Goal: Task Accomplishment & Management: Manage account settings

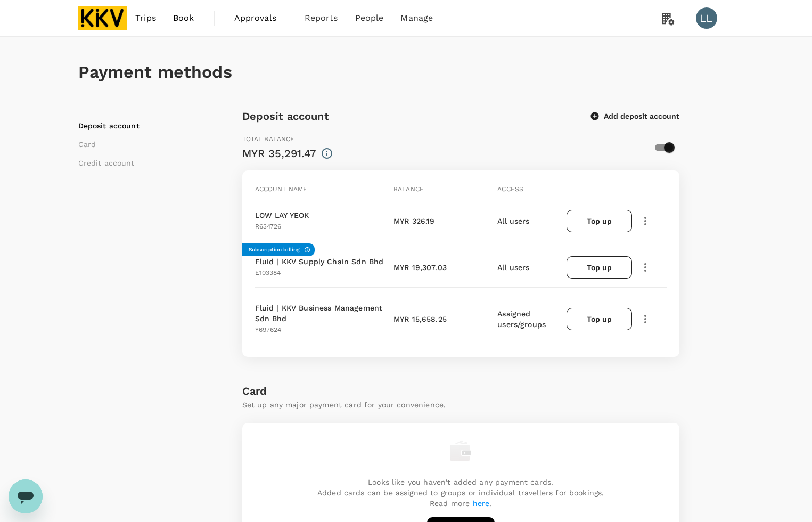
click at [717, 158] on div "Deposit account Card Credit account Deposit account Add deposit account Total b…" at bounding box center [406, 529] width 656 height 842
click at [736, 193] on div "Payment methods Deposit account Card Credit account Deposit account Add deposit…" at bounding box center [405, 493] width 681 height 913
click at [736, 207] on div "Payment methods Deposit account Card Credit account Deposit account Add deposit…" at bounding box center [405, 493] width 681 height 913
click at [591, 225] on button "Top up" at bounding box center [598, 221] width 65 height 22
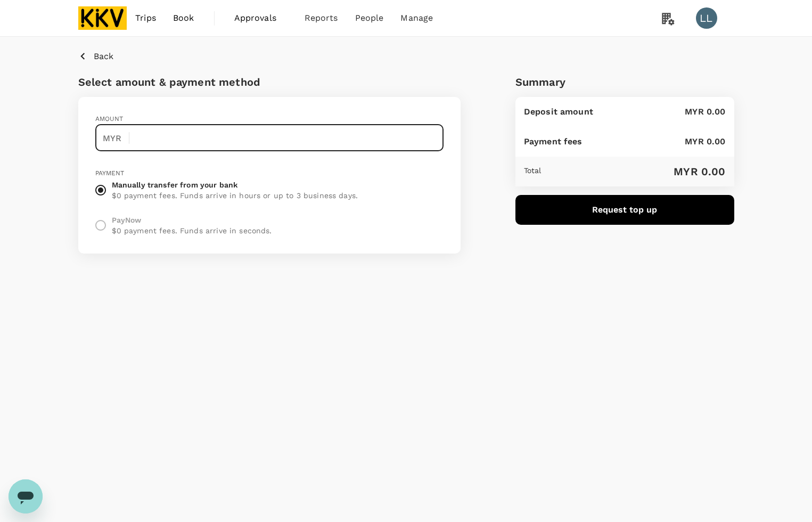
click at [174, 136] on input "text" at bounding box center [291, 138] width 306 height 27
type input "1"
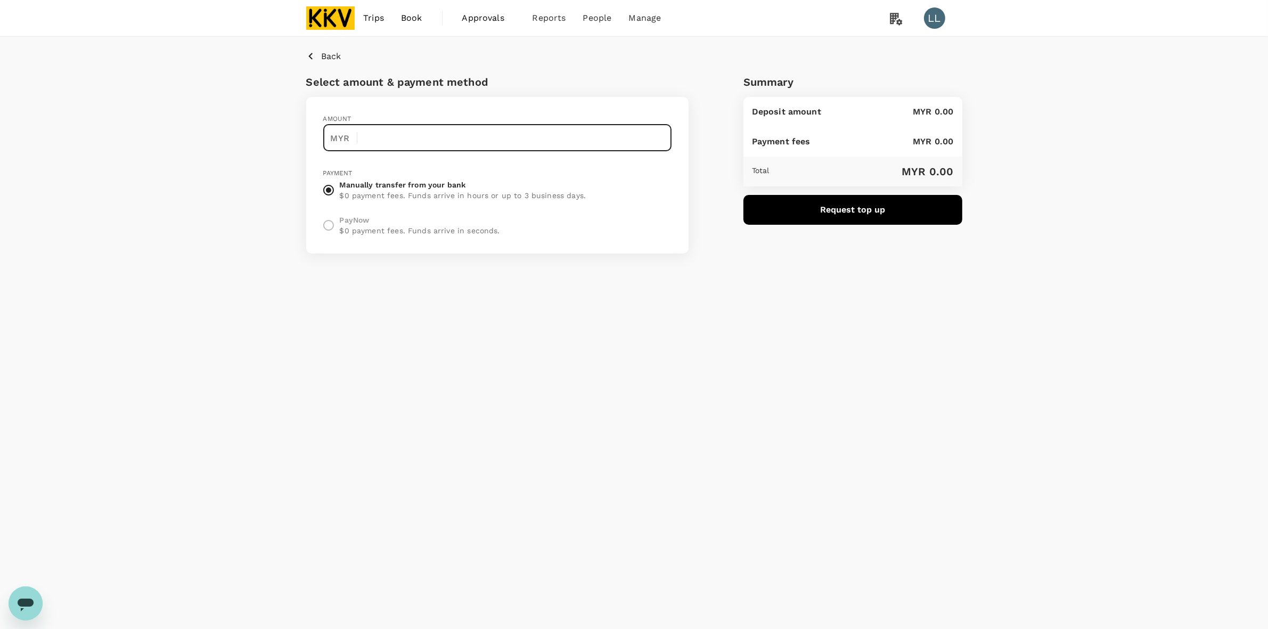
click at [811, 298] on div "Back Select amount & payment method Amount MYR ​ Payment Manually transfer from…" at bounding box center [634, 319] width 1268 height 564
click at [811, 308] on div "Back Select amount & payment method Amount MYR ​ Payment Manually transfer from…" at bounding box center [634, 319] width 1268 height 564
click at [432, 198] on p "$0 payment fees. Funds arrive in hours or up to 3 business days." at bounding box center [463, 195] width 246 height 11
click at [340, 198] on input "Manually transfer from your bank $0 payment fees. Funds arrive in hours or up t…" at bounding box center [328, 190] width 22 height 22
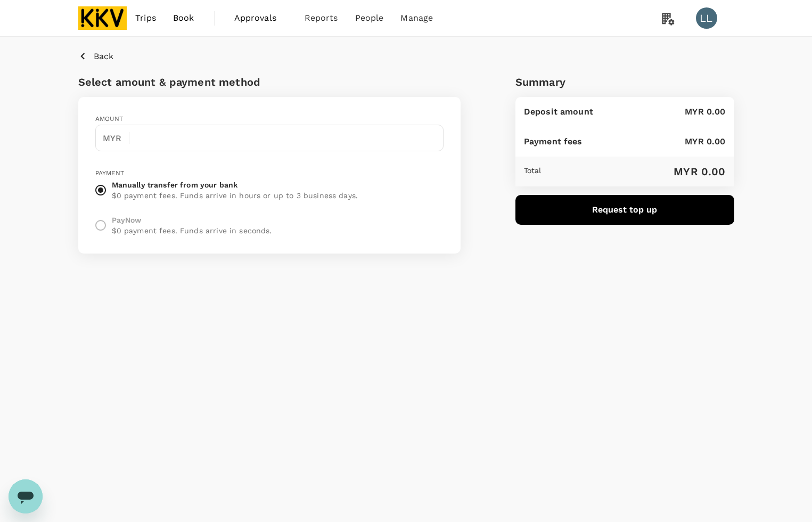
drag, startPoint x: 513, startPoint y: 374, endPoint x: 424, endPoint y: 357, distance: 90.5
click at [514, 373] on div "Back Select amount & payment method Amount MYR ​ Payment Manually transfer from…" at bounding box center [406, 265] width 812 height 457
click at [554, 408] on div "Back Select amount & payment method Amount MYR ​ Payment Manually transfer from…" at bounding box center [406, 265] width 812 height 457
click at [408, 7] on li "Manage" at bounding box center [417, 18] width 50 height 36
click at [402, 48] on link "Payment methods" at bounding box center [442, 58] width 126 height 25
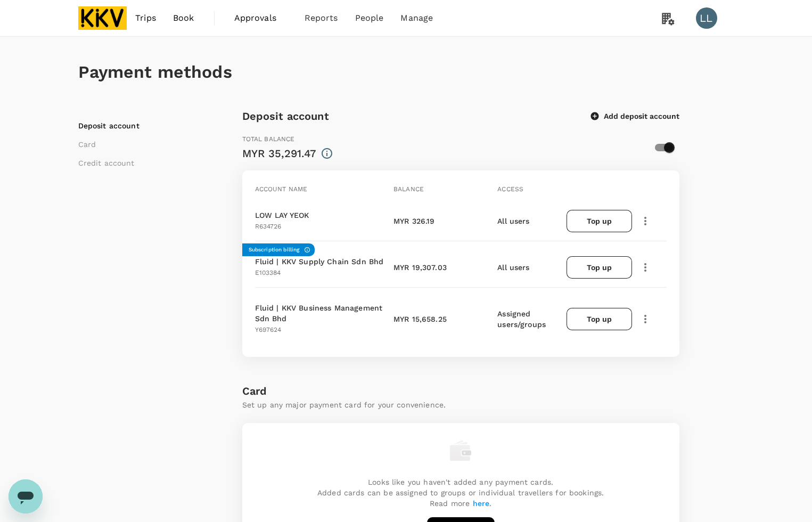
drag, startPoint x: 775, startPoint y: 259, endPoint x: 770, endPoint y: 257, distance: 5.7
click at [775, 259] on div "Payment methods Deposit account Card Credit account Deposit account Add deposit…" at bounding box center [406, 502] width 812 height 930
click at [757, 238] on div "Payment methods Deposit account Card Credit account Deposit account Add deposit…" at bounding box center [406, 502] width 812 height 930
click at [725, 253] on div "Deposit account Card Credit account Deposit account Add deposit account Total b…" at bounding box center [406, 529] width 656 height 842
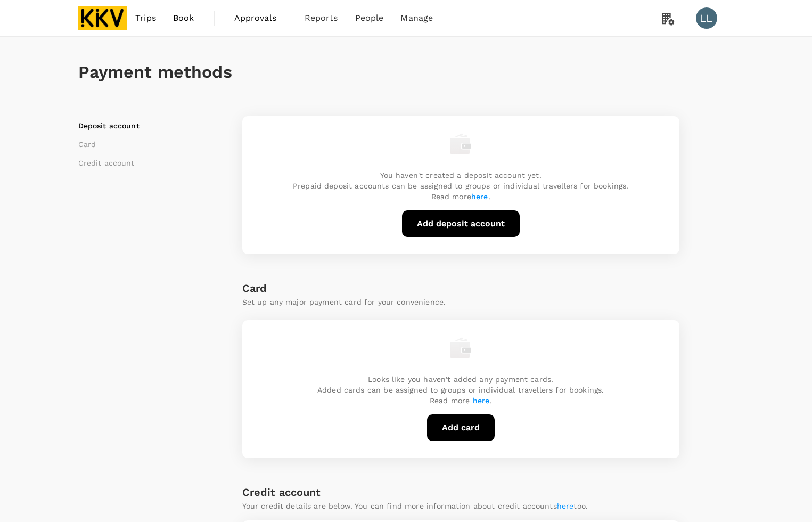
click at [744, 315] on div "Payment methods Deposit account Card Credit account You haven't created a depos…" at bounding box center [405, 391] width 681 height 709
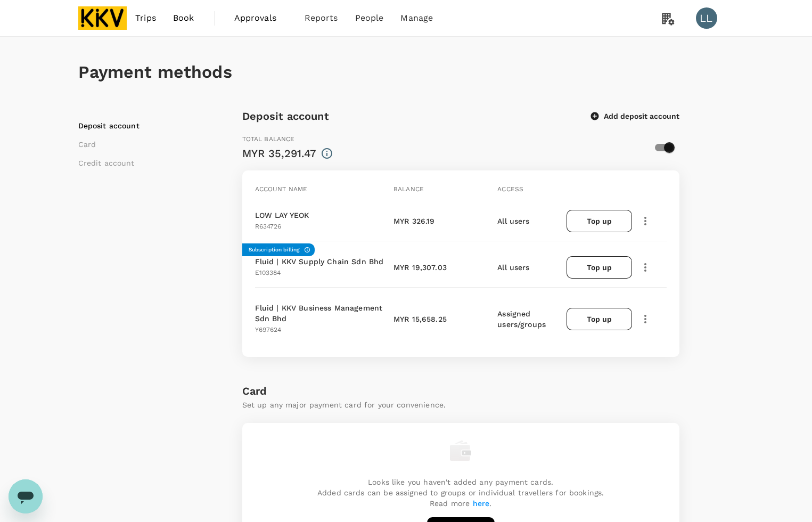
click at [645, 219] on icon "button" at bounding box center [645, 221] width 2 height 9
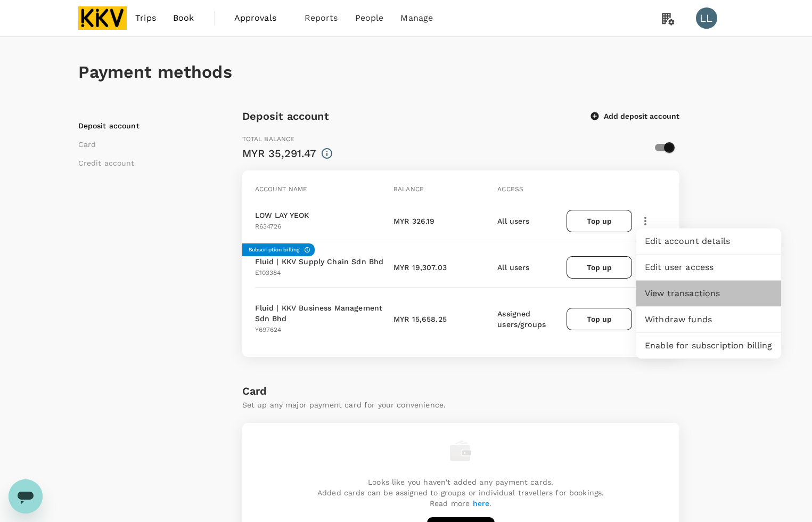
click at [680, 287] on span "View transactions" at bounding box center [709, 293] width 128 height 13
